Goal: Task Accomplishment & Management: Manage account settings

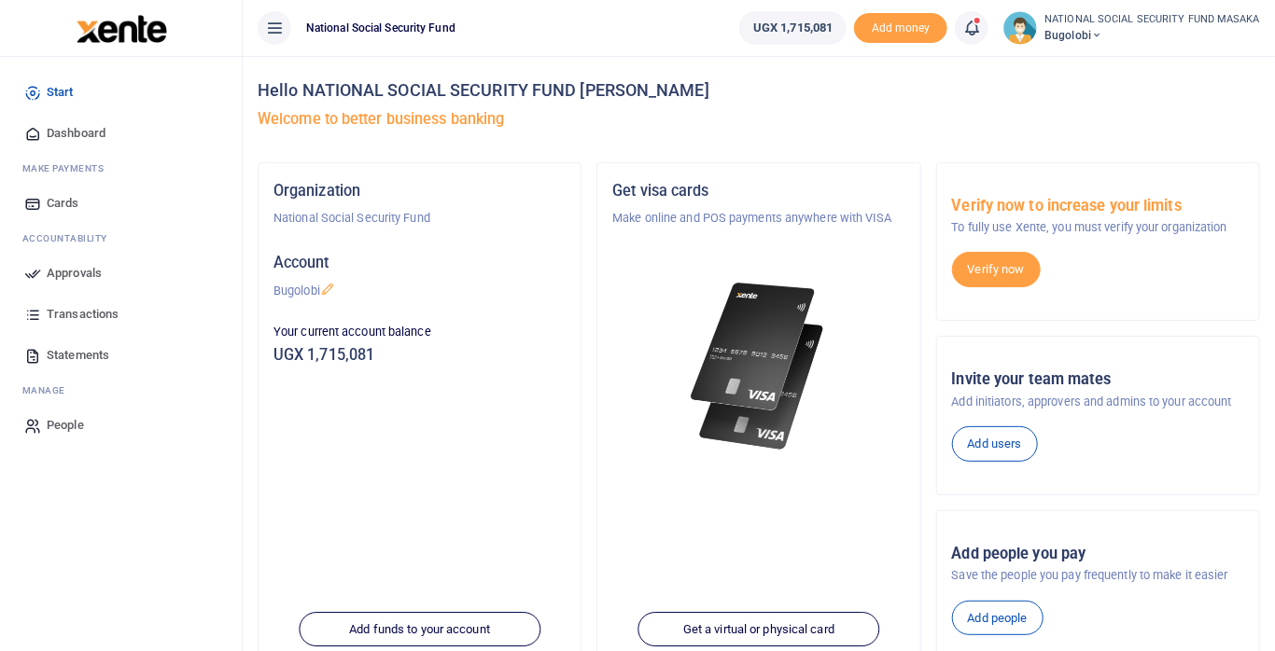
click at [981, 35] on icon at bounding box center [971, 28] width 19 height 21
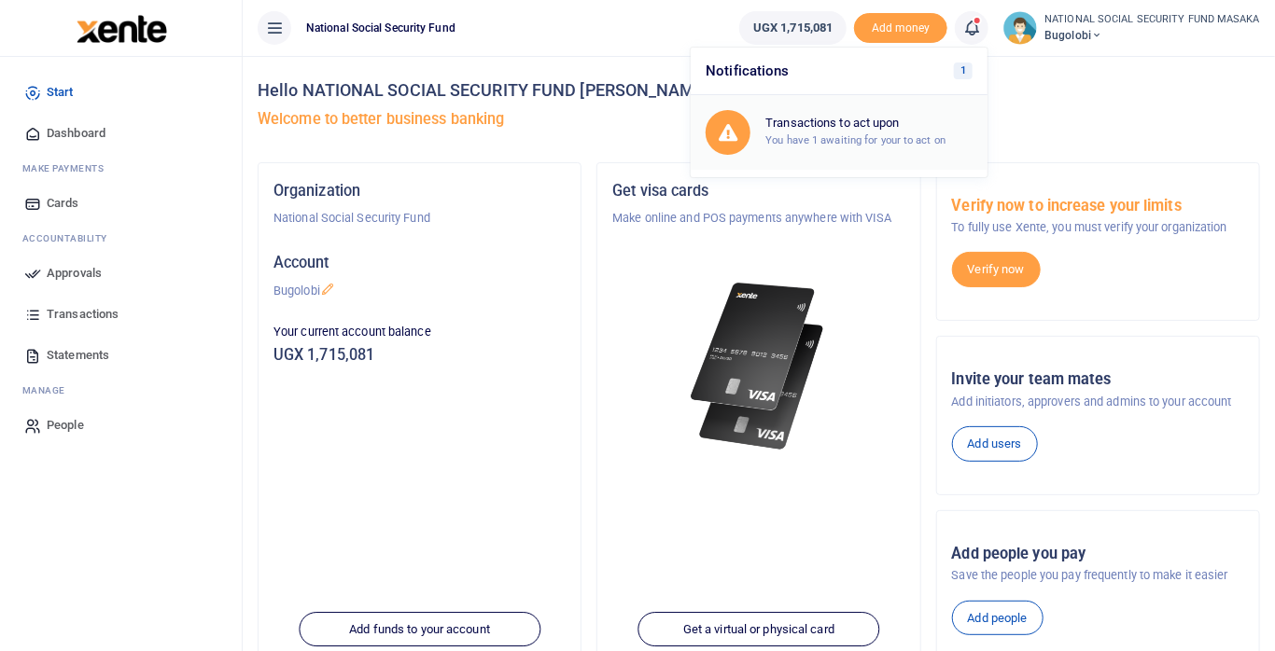
click at [900, 133] on small "You have 1 awaiting for your to act on" at bounding box center [855, 139] width 180 height 13
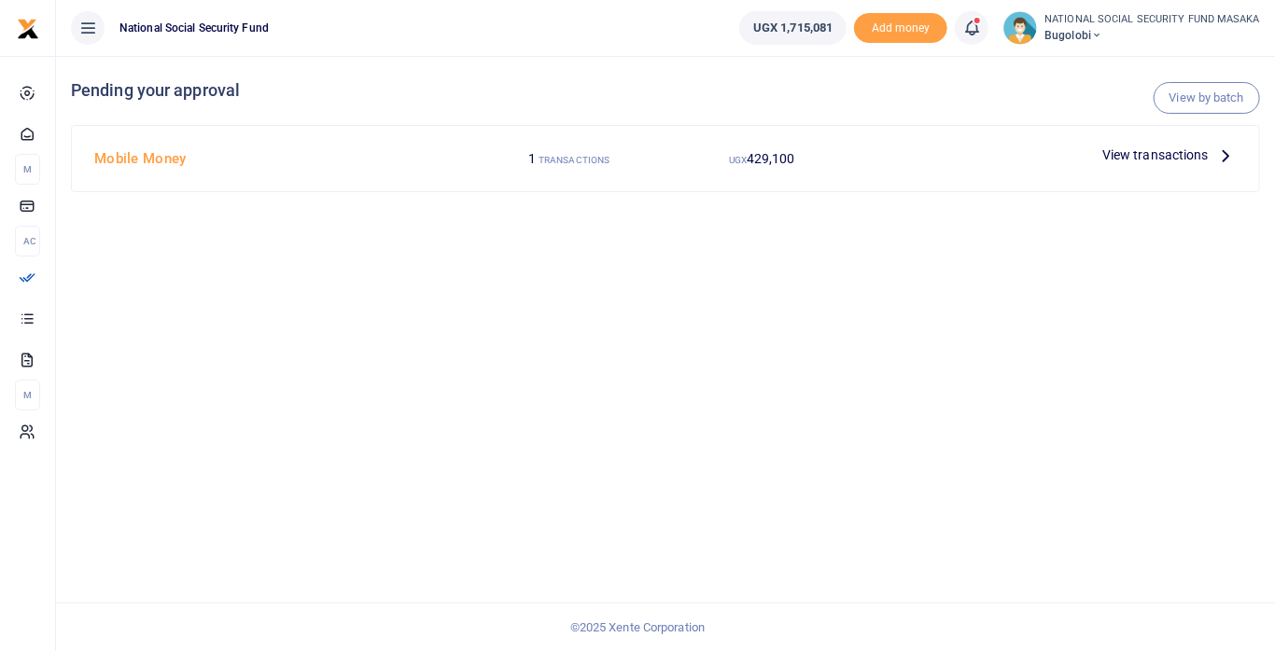
click at [1193, 161] on span "View transactions" at bounding box center [1155, 155] width 106 height 21
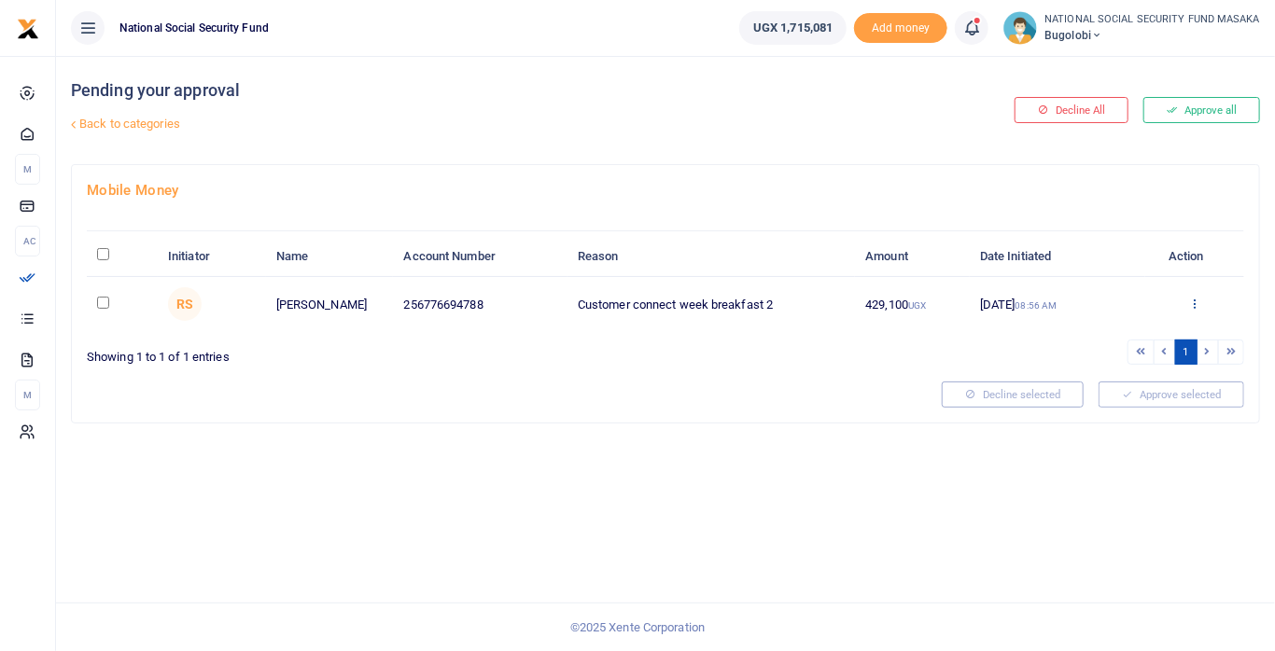
click at [1198, 307] on icon at bounding box center [1195, 303] width 12 height 13
click at [1108, 368] on link "Decline" at bounding box center [1127, 377] width 147 height 26
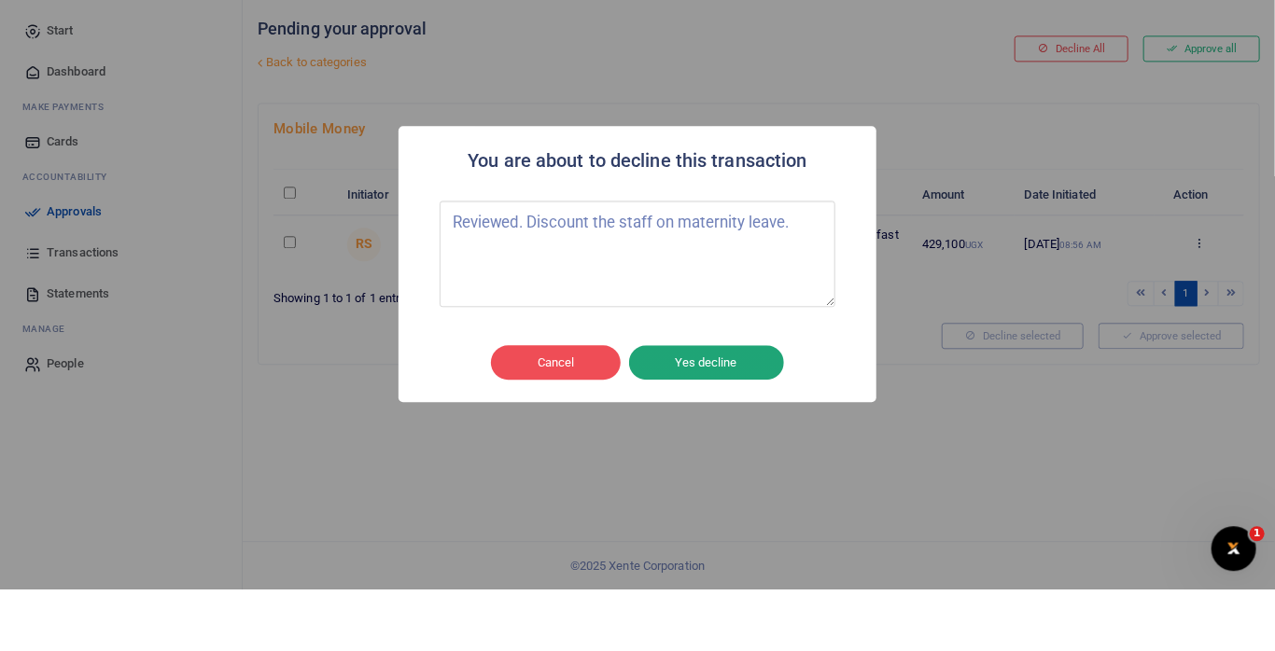
type textarea "Reviewed. Discount the staff on maternity leave."
click at [744, 442] on button "Yes decline" at bounding box center [706, 424] width 155 height 35
